Goal: Task Accomplishment & Management: Complete application form

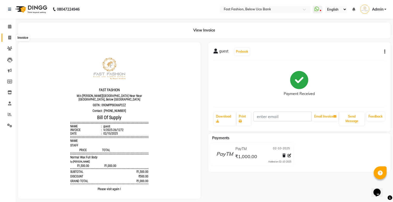
drag, startPoint x: 0, startPoint y: 0, endPoint x: 9, endPoint y: 38, distance: 39.2
click at [8, 38] on icon at bounding box center [9, 38] width 3 height 4
select select "service"
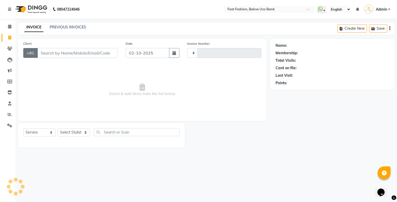
type input "1273"
select select "4228"
click at [48, 52] on input "Client" at bounding box center [77, 53] width 81 height 10
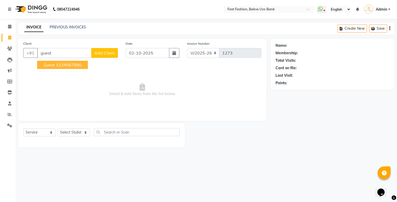
click at [48, 64] on span "guest" at bounding box center [48, 64] width 11 height 5
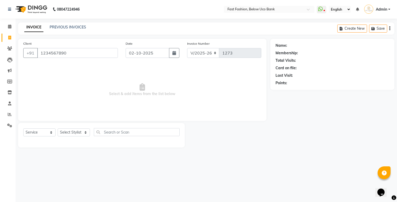
type input "1234567890"
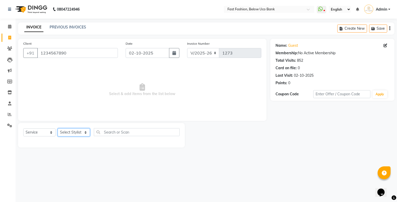
click at [85, 134] on select "Select Stylist ali anjali ashish golu mamta [PERSON_NAME] [PERSON_NAME] [PERSON…" at bounding box center [74, 132] width 32 height 8
select select "22410"
click at [58, 129] on select "Select Stylist ali anjali ashish golu mamta [PERSON_NAME] [PERSON_NAME] [PERSON…" at bounding box center [74, 132] width 32 height 8
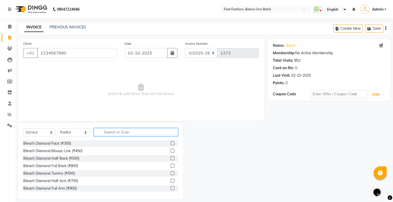
click at [123, 133] on input "text" at bounding box center [136, 132] width 84 height 8
type input "full arm"
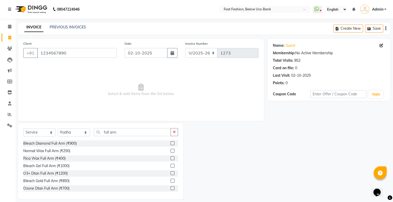
click at [170, 156] on label at bounding box center [172, 158] width 4 height 4
click at [170, 157] on input "checkbox" at bounding box center [171, 158] width 3 height 3
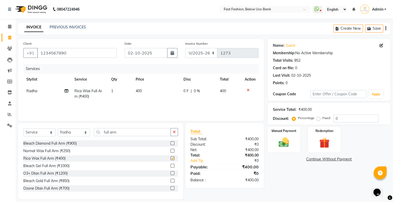
checkbox input "false"
click at [151, 136] on input "full arm" at bounding box center [132, 132] width 77 height 8
type input "f"
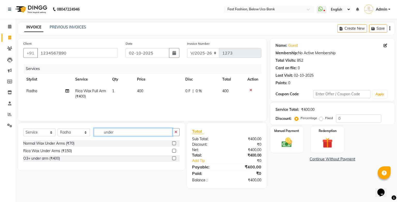
type input "under"
click at [173, 152] on label at bounding box center [174, 151] width 4 height 4
click at [173, 152] on input "checkbox" at bounding box center [173, 150] width 3 height 3
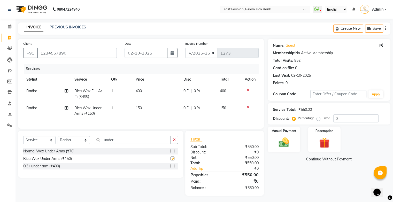
checkbox input "false"
click at [156, 144] on input "under" at bounding box center [132, 140] width 77 height 8
type input "u"
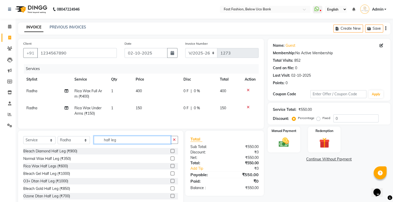
type input "half leg"
click at [170, 168] on label at bounding box center [172, 166] width 4 height 4
click at [170, 168] on input "checkbox" at bounding box center [171, 165] width 3 height 3
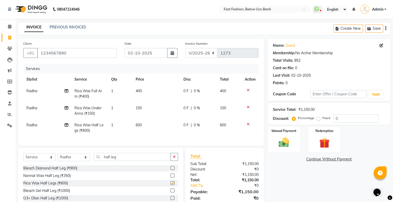
checkbox input "false"
click at [150, 161] on input "half leg" at bounding box center [132, 157] width 77 height 8
type input "h"
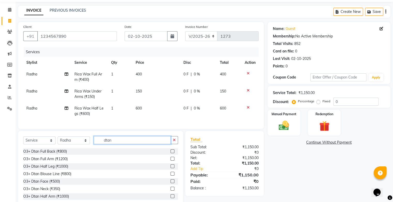
scroll to position [26, 0]
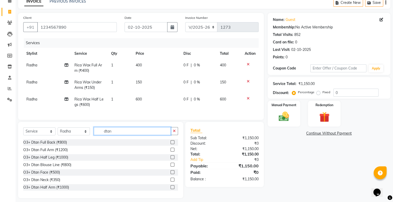
type input "dtan"
click at [170, 174] on label at bounding box center [172, 172] width 4 height 4
click at [170, 174] on input "checkbox" at bounding box center [171, 172] width 3 height 3
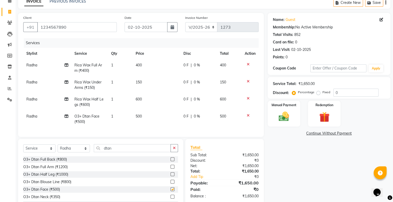
checkbox input "false"
click at [142, 152] on input "dtan" at bounding box center [132, 148] width 77 height 8
type input "d"
type input "facial"
click at [170, 184] on label at bounding box center [172, 182] width 4 height 4
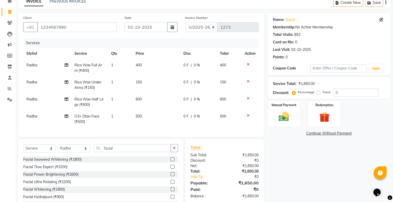
click at [170, 184] on input "checkbox" at bounding box center [171, 181] width 3 height 3
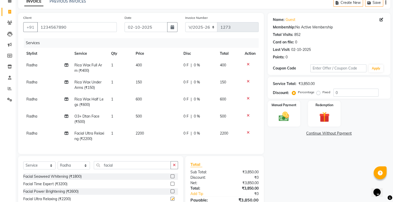
checkbox input "false"
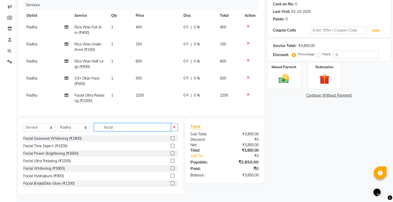
click at [130, 126] on input "facial" at bounding box center [132, 127] width 77 height 8
type input "f"
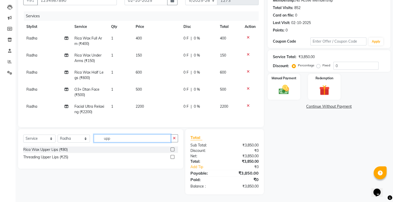
scroll to position [57, 0]
type input "upp"
click at [172, 149] on label at bounding box center [172, 149] width 4 height 4
click at [172, 149] on input "checkbox" at bounding box center [171, 149] width 3 height 3
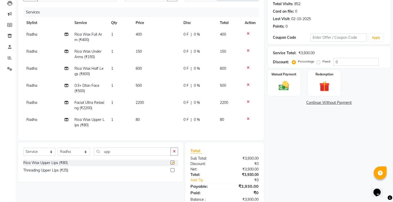
checkbox input "false"
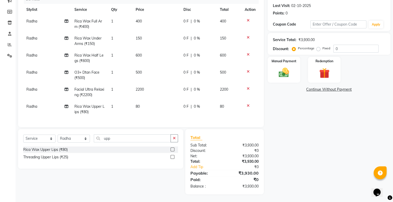
scroll to position [45, 0]
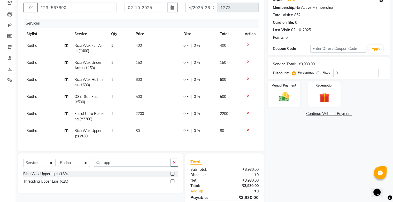
click at [322, 74] on label "Fixed" at bounding box center [326, 72] width 8 height 5
click at [317, 74] on input "Fixed" at bounding box center [319, 73] width 4 height 4
radio input "true"
click at [355, 74] on input "0" at bounding box center [355, 73] width 45 height 8
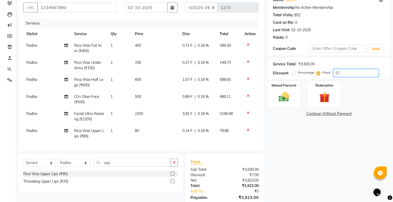
scroll to position [0, 0]
type input "0770"
click at [283, 94] on img at bounding box center [283, 97] width 17 height 12
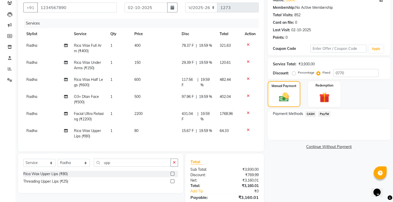
click at [325, 115] on span "PayTM" at bounding box center [324, 114] width 12 height 6
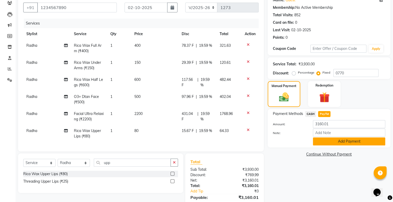
click at [336, 140] on button "Add Payment" at bounding box center [349, 141] width 72 height 8
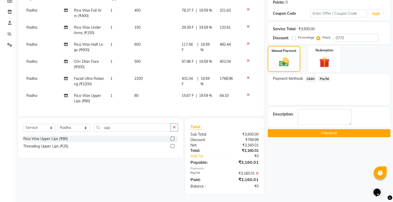
scroll to position [82, 0]
click at [334, 131] on button "Checkout" at bounding box center [328, 133] width 123 height 8
